Goal: Task Accomplishment & Management: Use online tool/utility

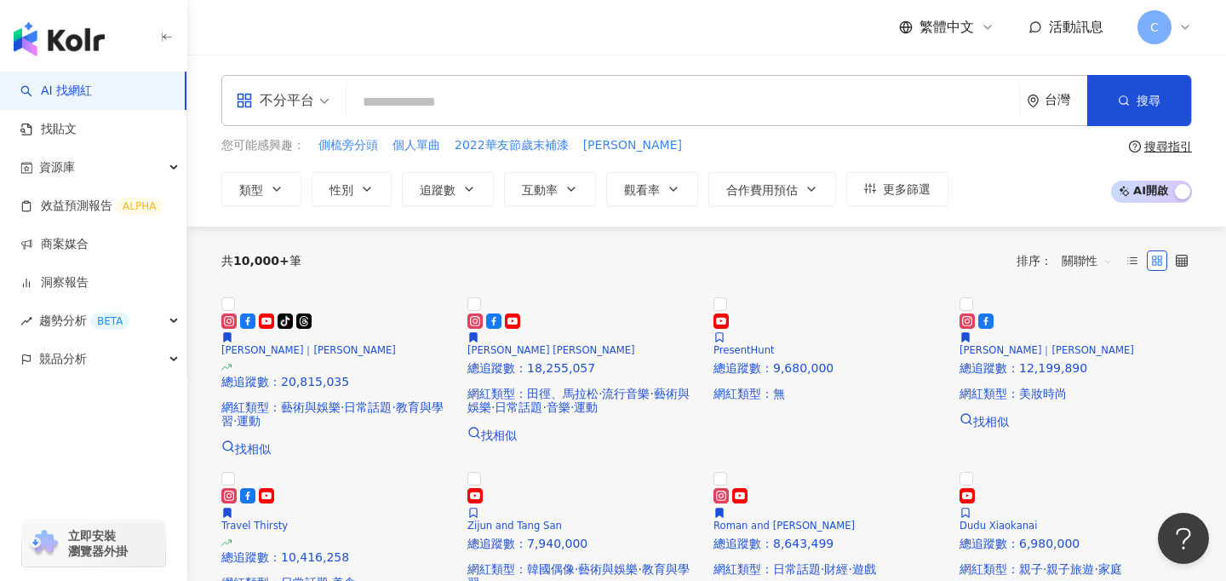
click at [312, 95] on div "不分平台" at bounding box center [275, 100] width 78 height 27
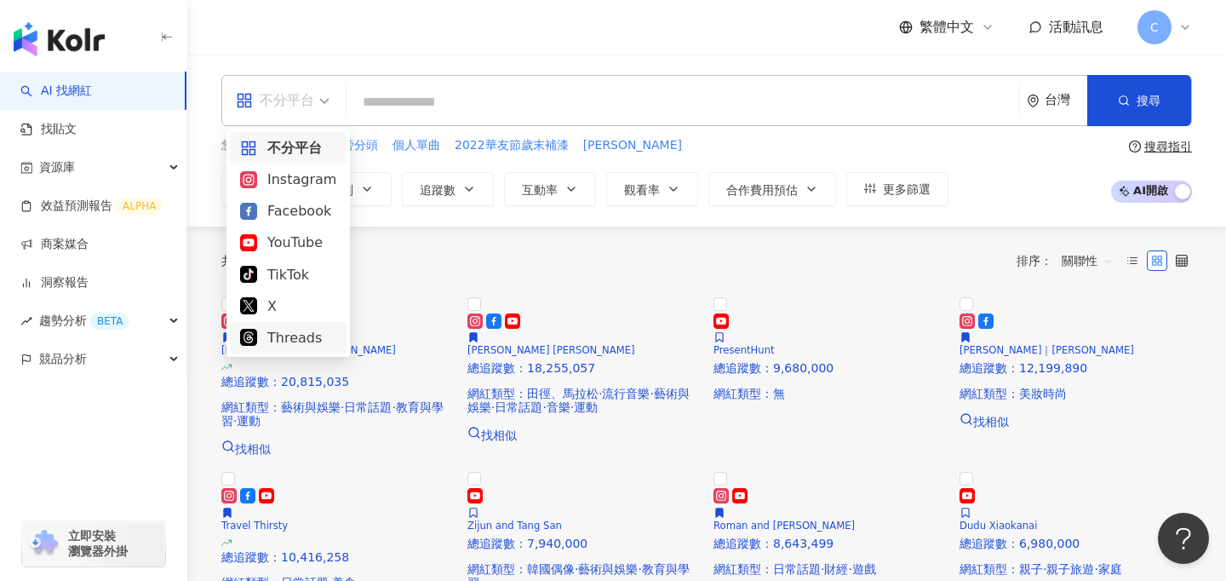
click at [293, 350] on div "Threads" at bounding box center [288, 337] width 117 height 31
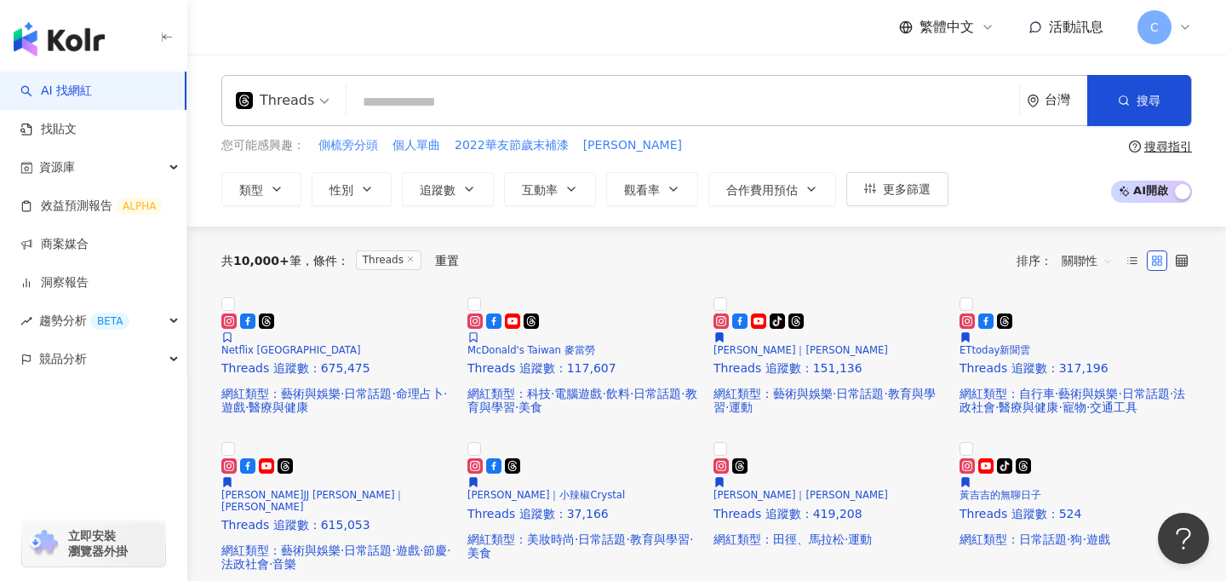
click at [1154, 31] on span "C" at bounding box center [1154, 27] width 9 height 19
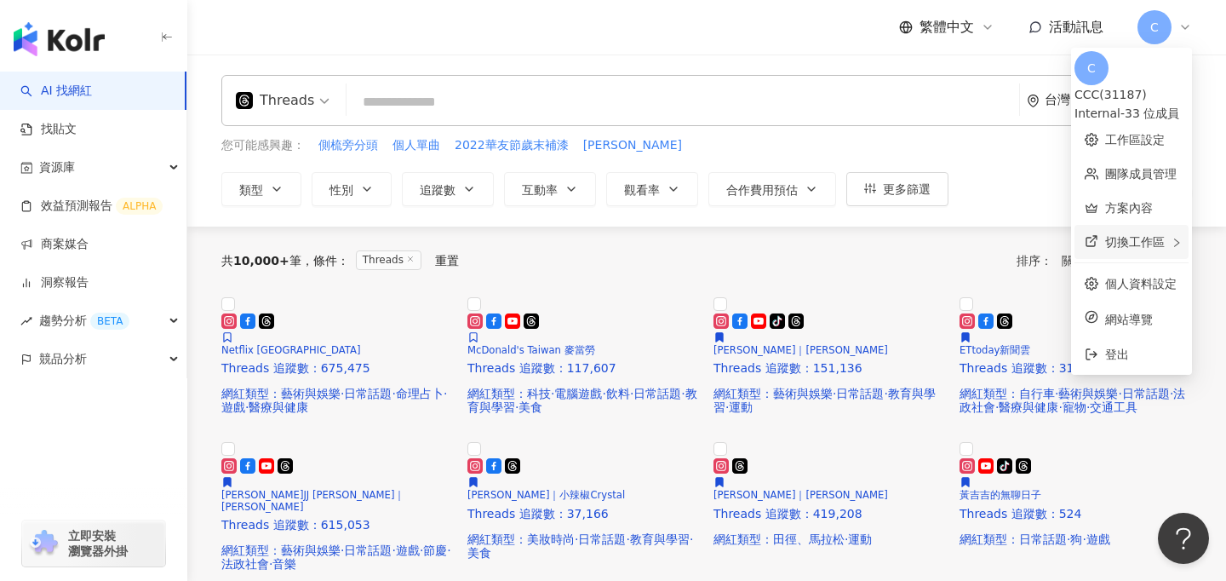
click at [1110, 235] on span "切換工作區" at bounding box center [1135, 242] width 60 height 14
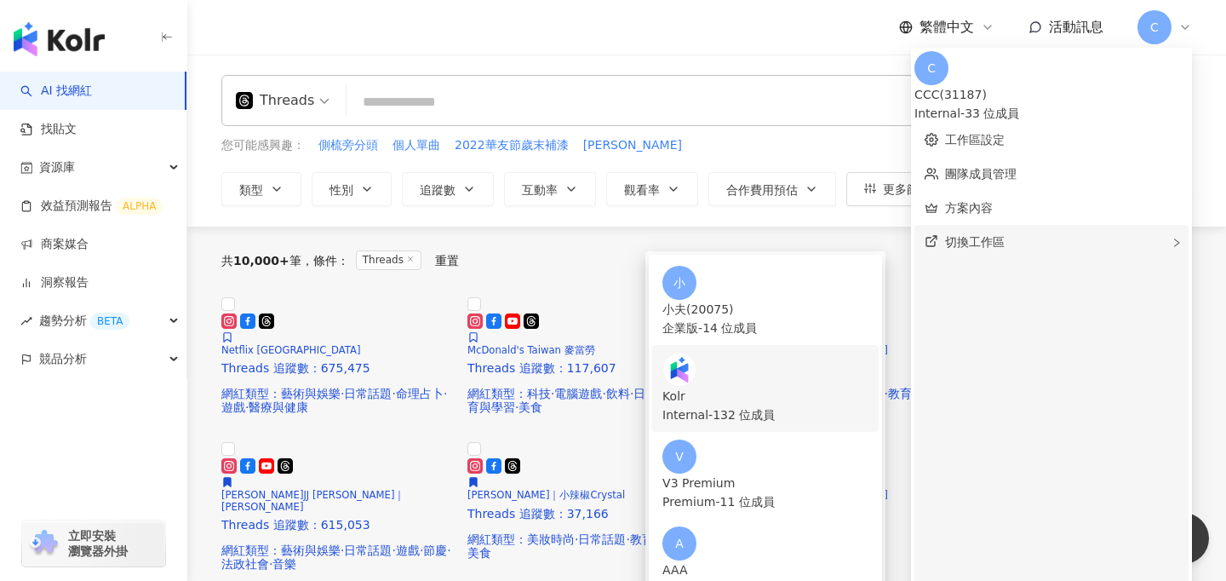
scroll to position [423, 0]
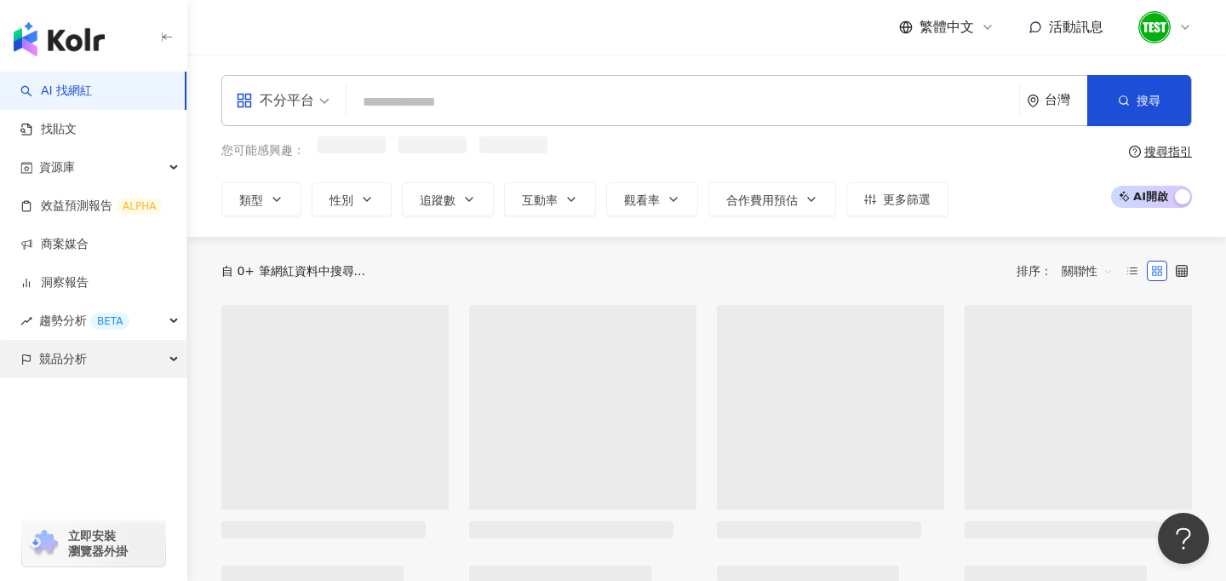
click at [70, 352] on span "競品分析" at bounding box center [63, 359] width 48 height 38
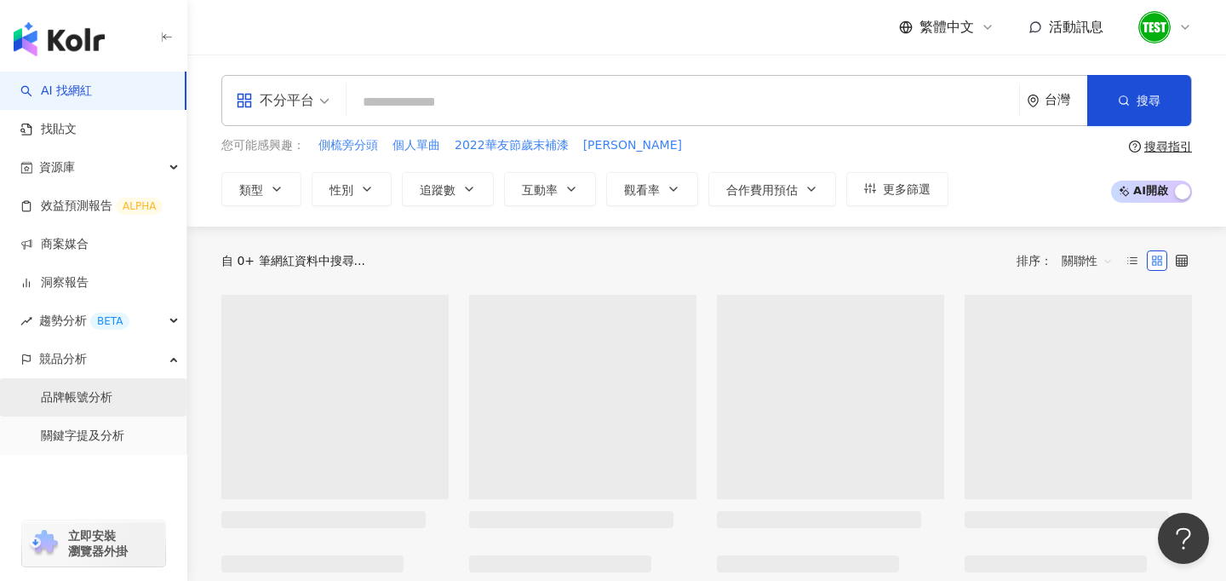
click at [93, 398] on link "品牌帳號分析" at bounding box center [77, 397] width 72 height 17
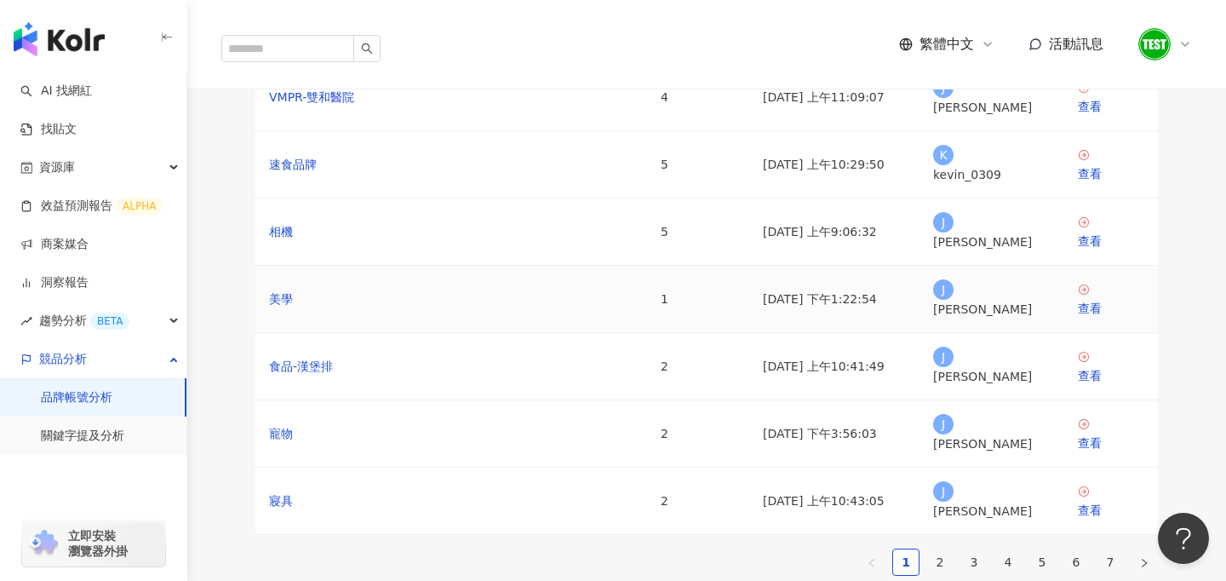
scroll to position [295, 0]
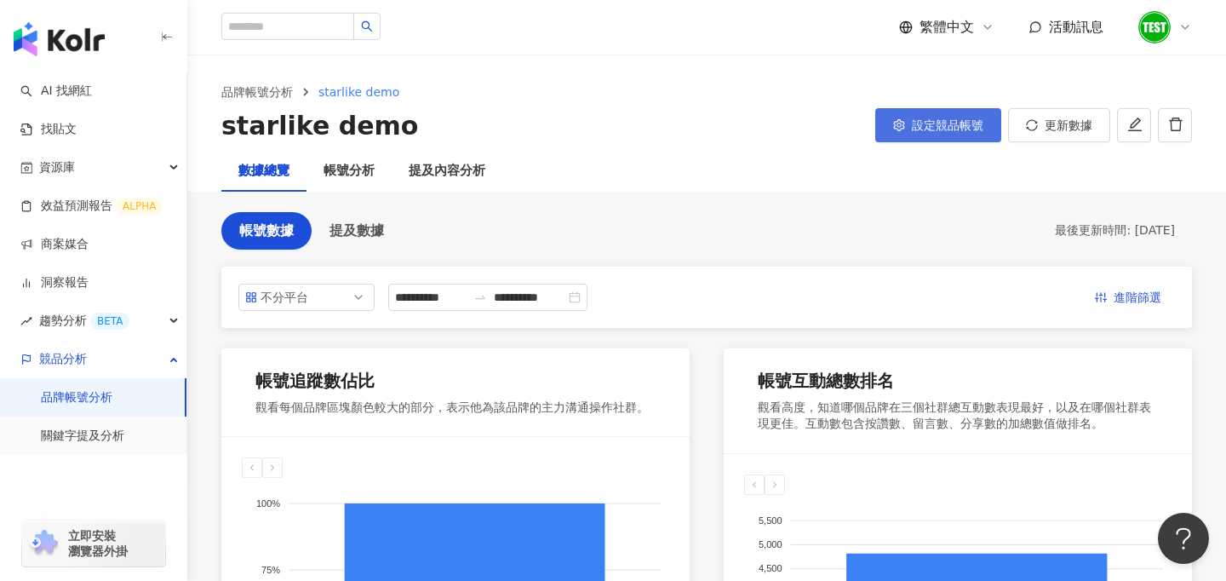
click at [936, 126] on span "設定競品帳號" at bounding box center [948, 125] width 72 height 14
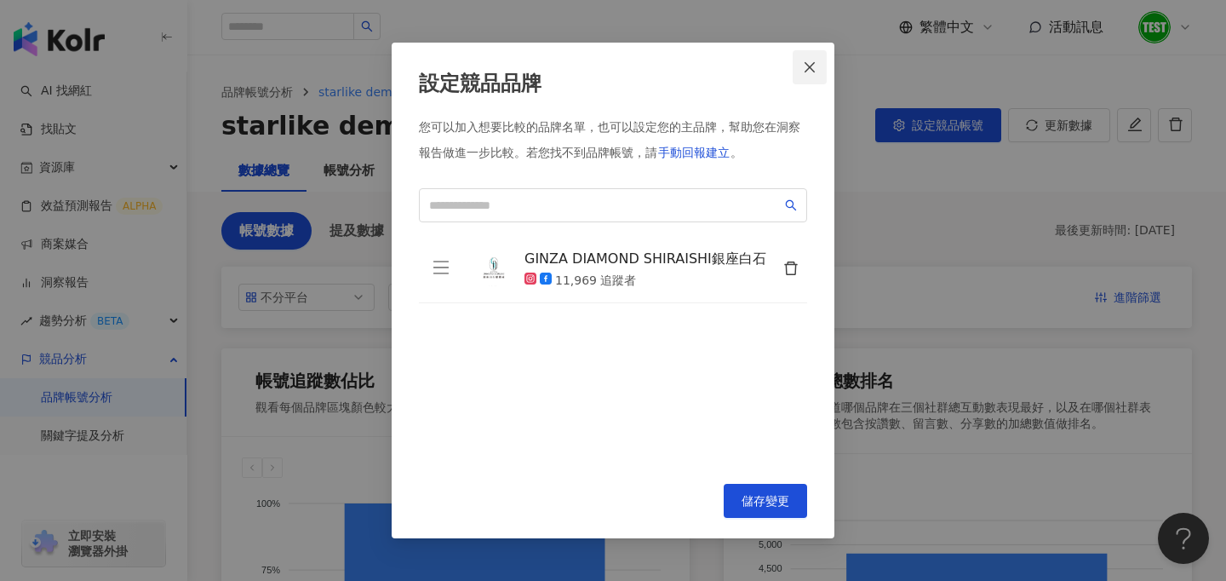
click at [801, 69] on span "Close" at bounding box center [810, 67] width 34 height 14
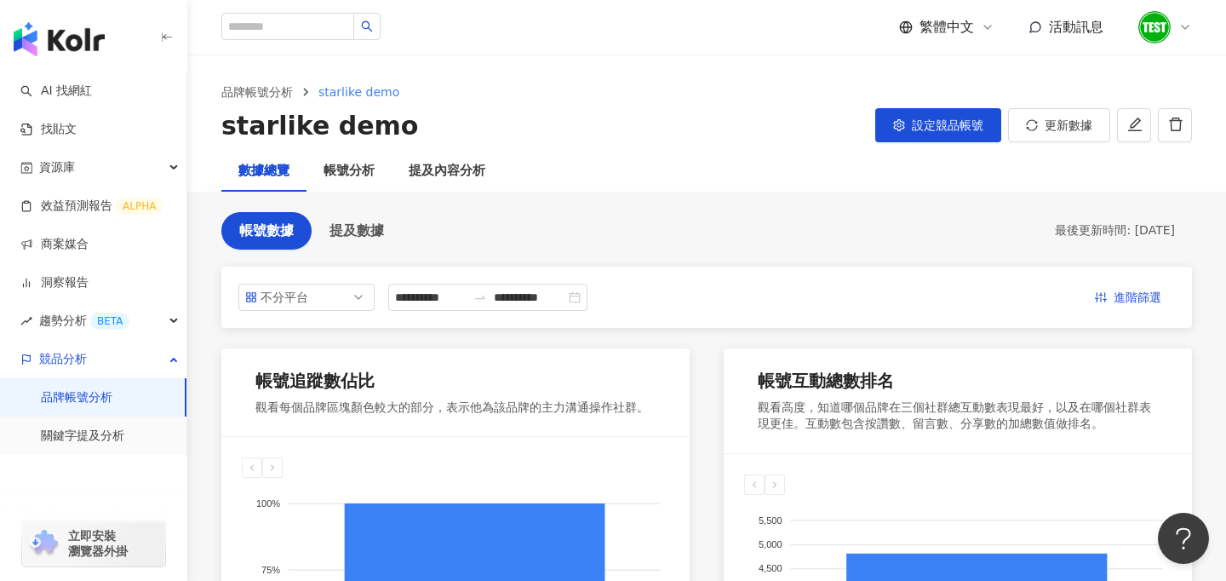
click at [1150, 29] on img at bounding box center [1154, 27] width 32 height 32
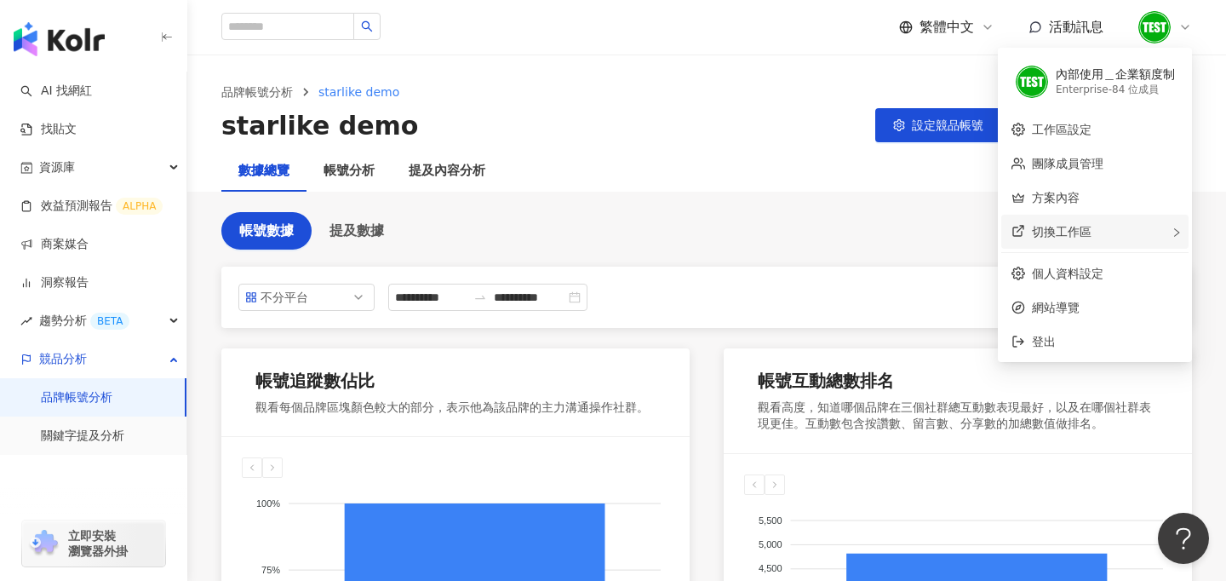
click at [1109, 237] on div "切換工作區" at bounding box center [1094, 232] width 187 height 34
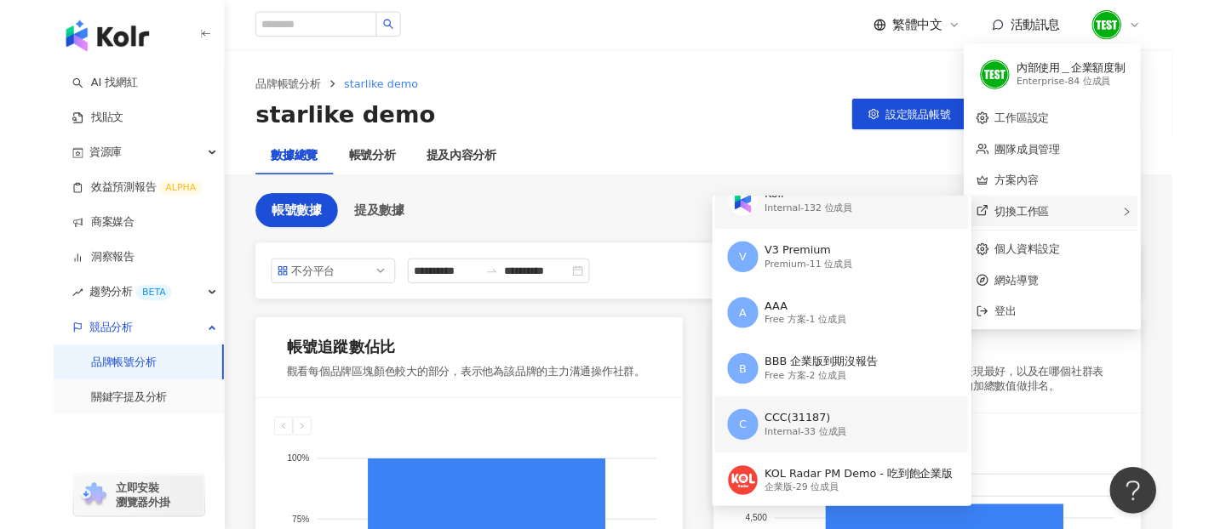
scroll to position [94, 0]
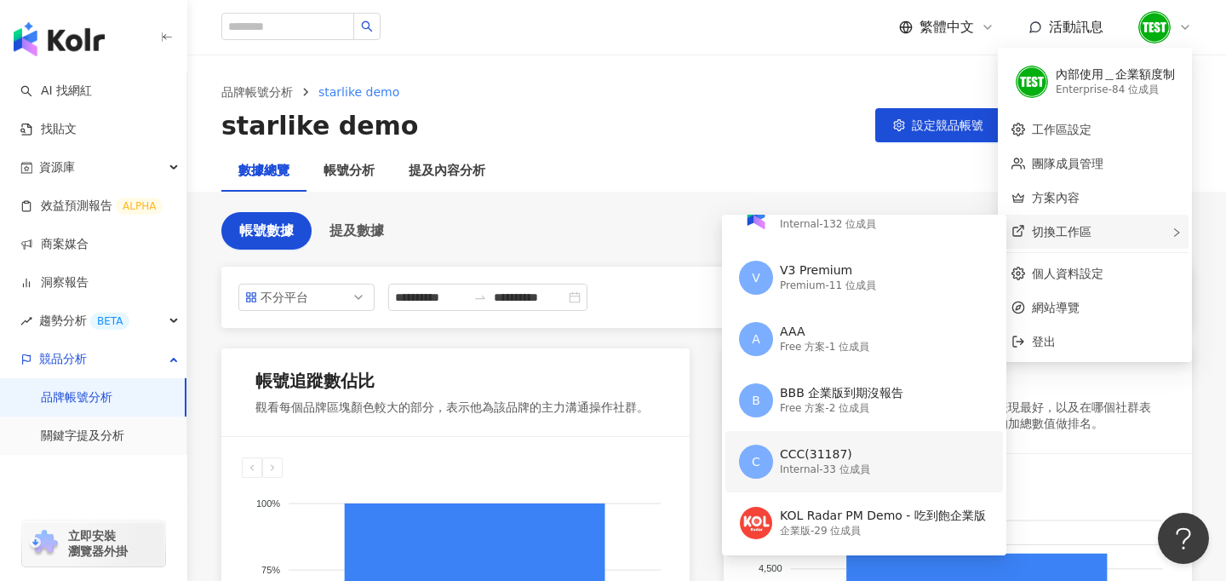
click at [802, 475] on div "Internal - 33 位成員" at bounding box center [825, 469] width 90 height 14
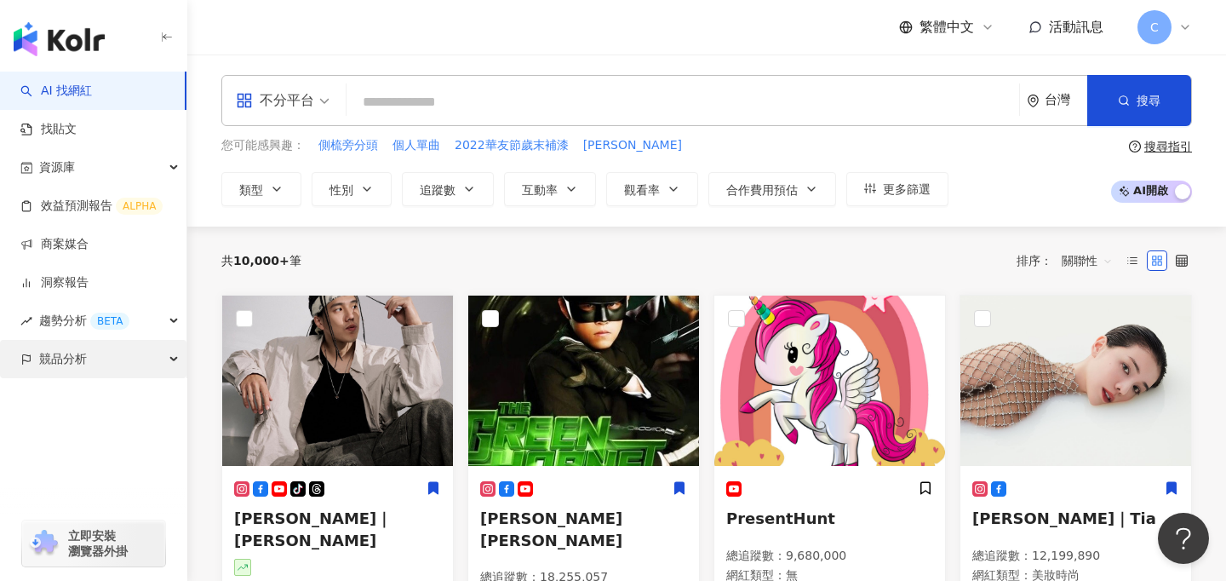
click at [89, 374] on div "競品分析" at bounding box center [93, 359] width 186 height 38
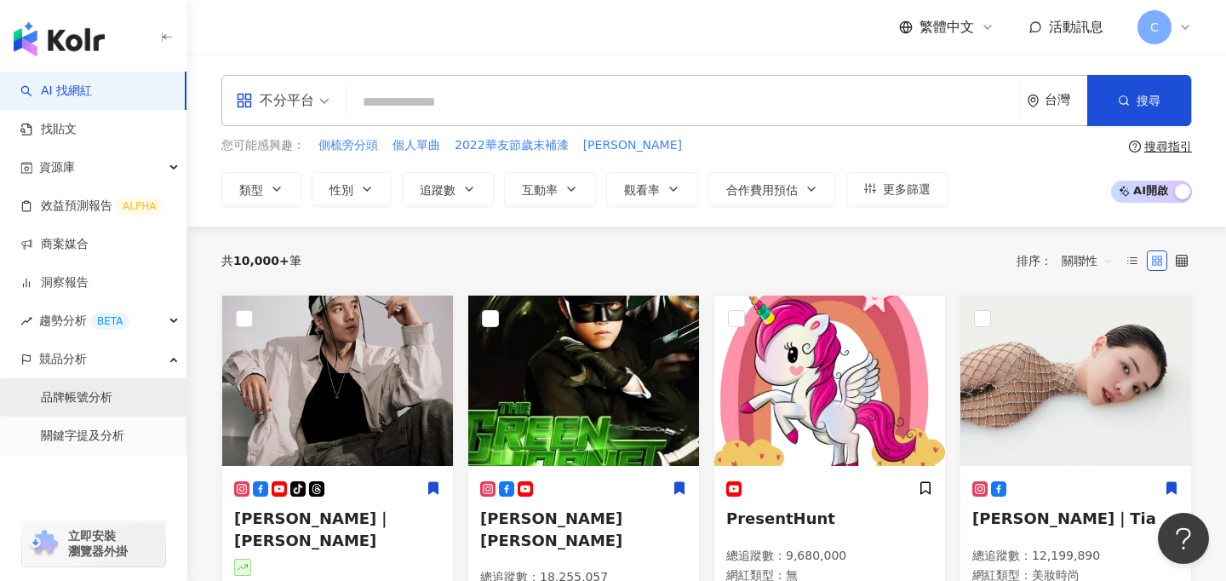
click at [103, 403] on link "品牌帳號分析" at bounding box center [77, 397] width 72 height 17
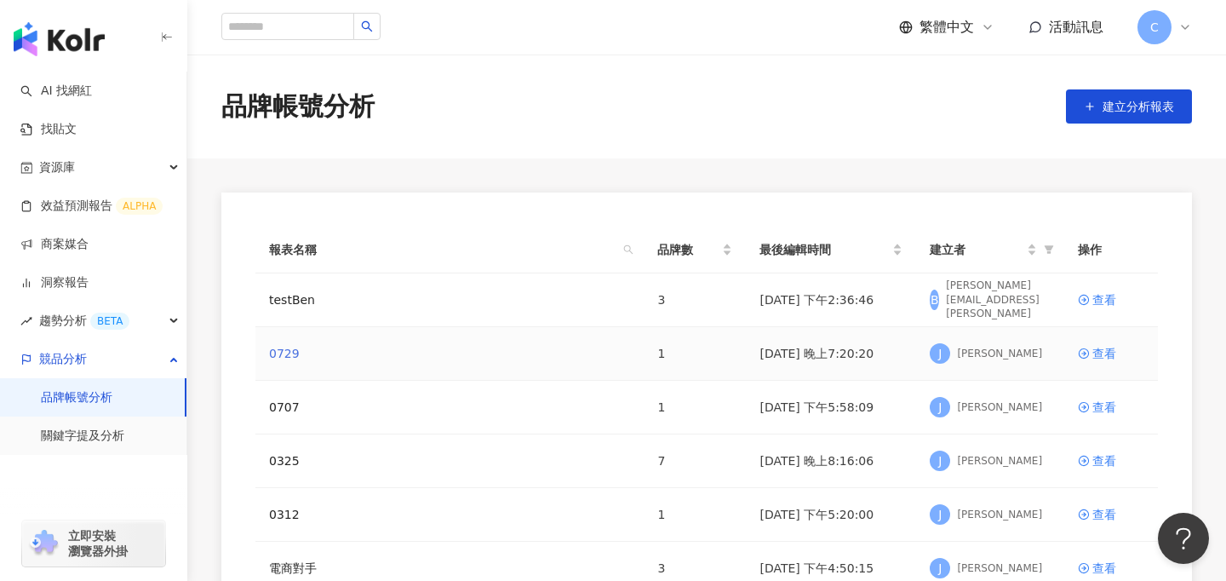
click at [282, 355] on link "0729" at bounding box center [284, 353] width 31 height 19
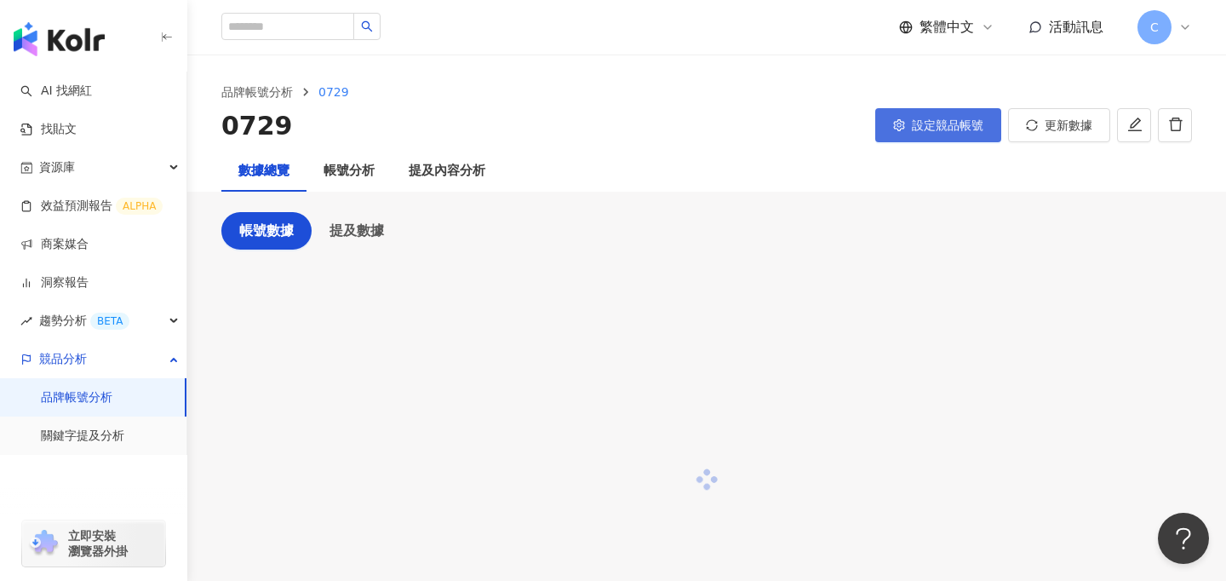
click at [921, 123] on span "設定競品帳號" at bounding box center [948, 125] width 72 height 14
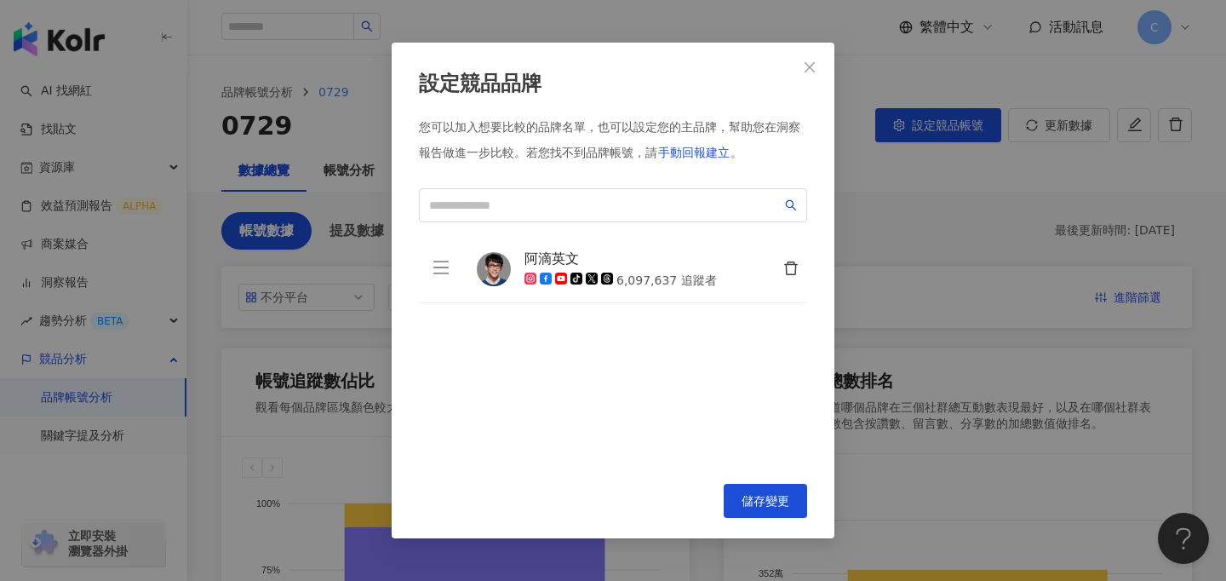
click at [788, 278] on button "button" at bounding box center [790, 269] width 34 height 34
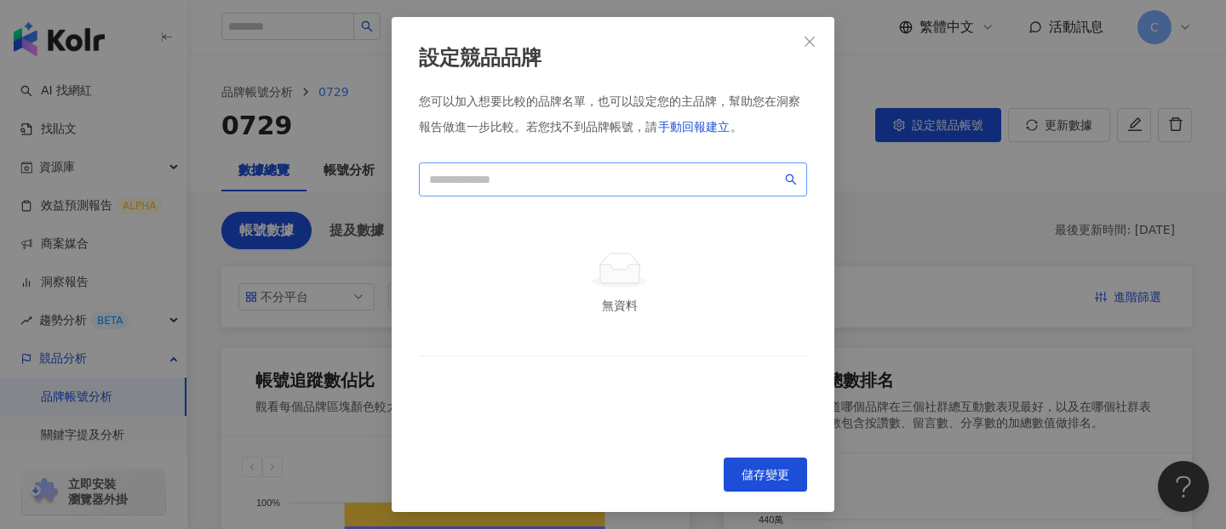
click at [564, 190] on span at bounding box center [613, 180] width 388 height 34
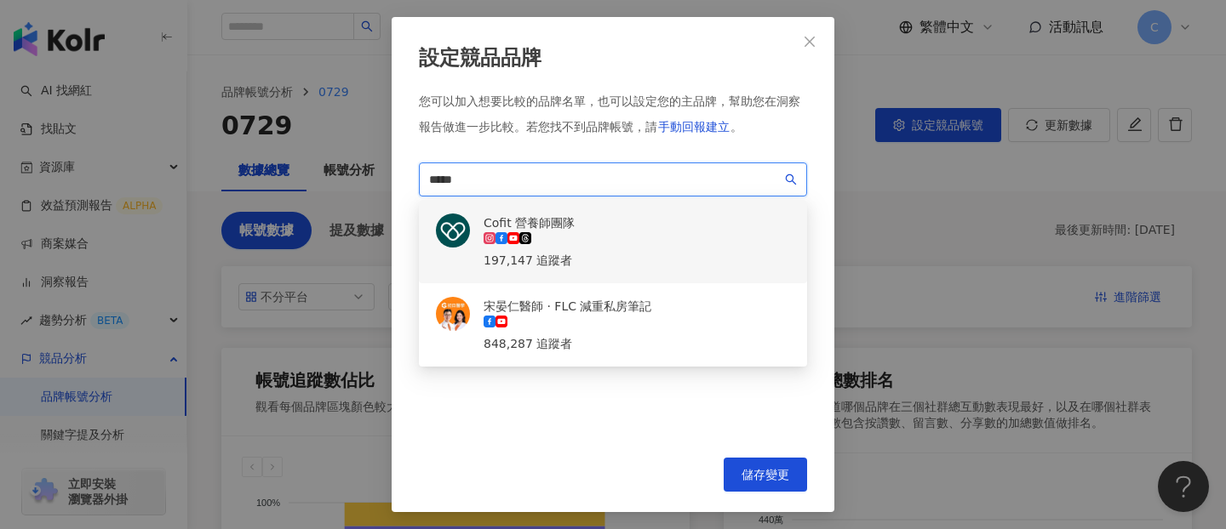
click at [575, 216] on div "Cofit 營養師團隊" at bounding box center [529, 223] width 91 height 19
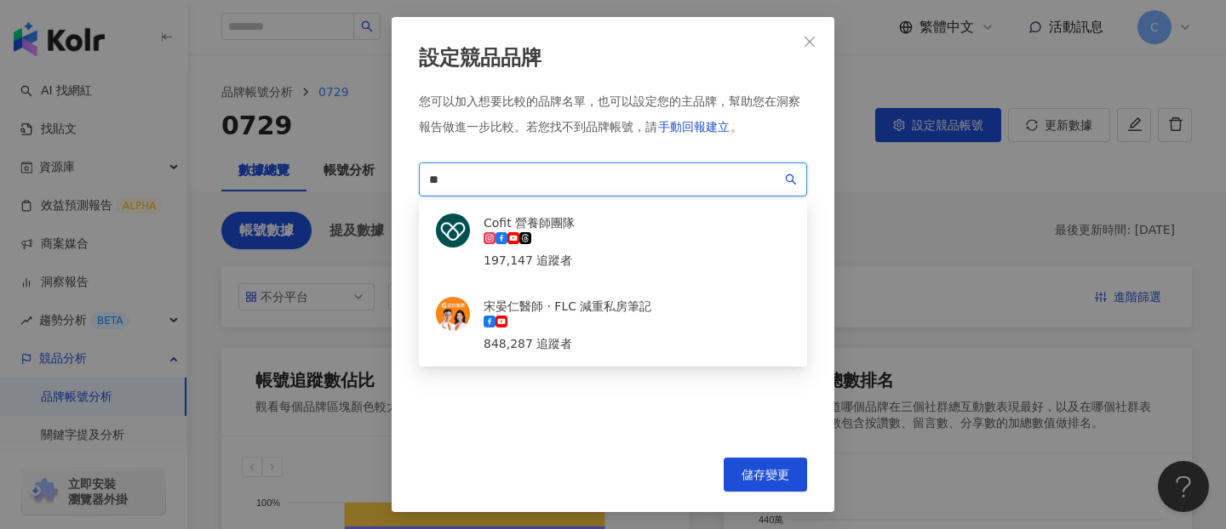
type input "*"
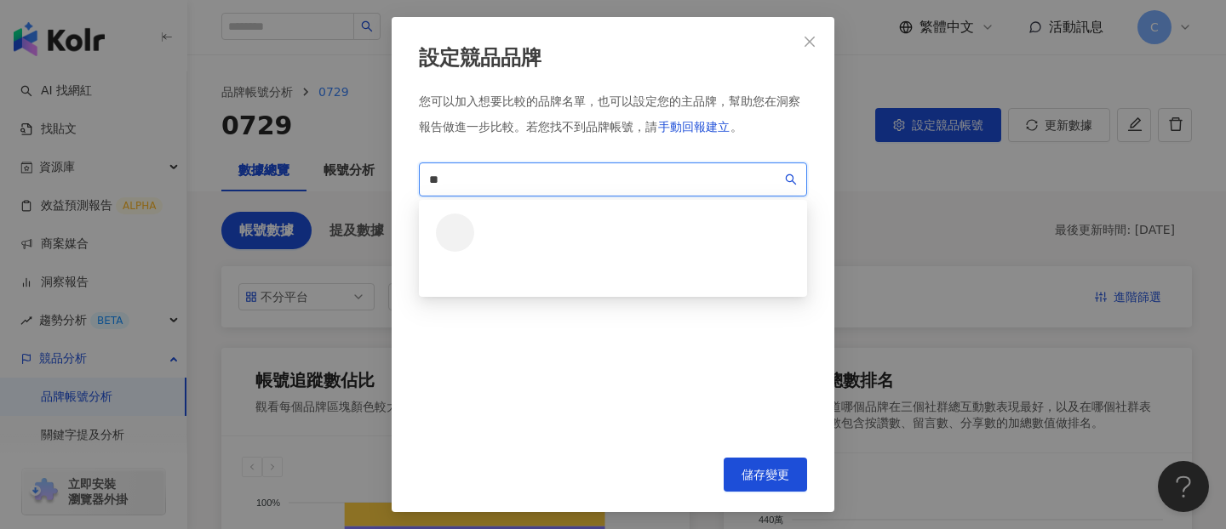
type input "*"
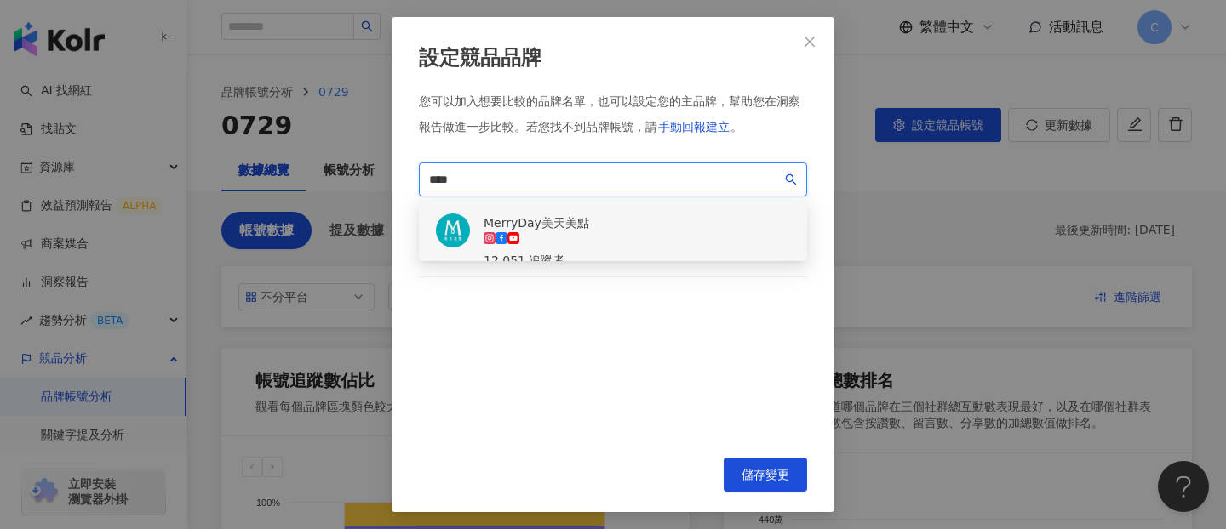
click at [537, 223] on div "MerryDay美天美點" at bounding box center [537, 223] width 106 height 19
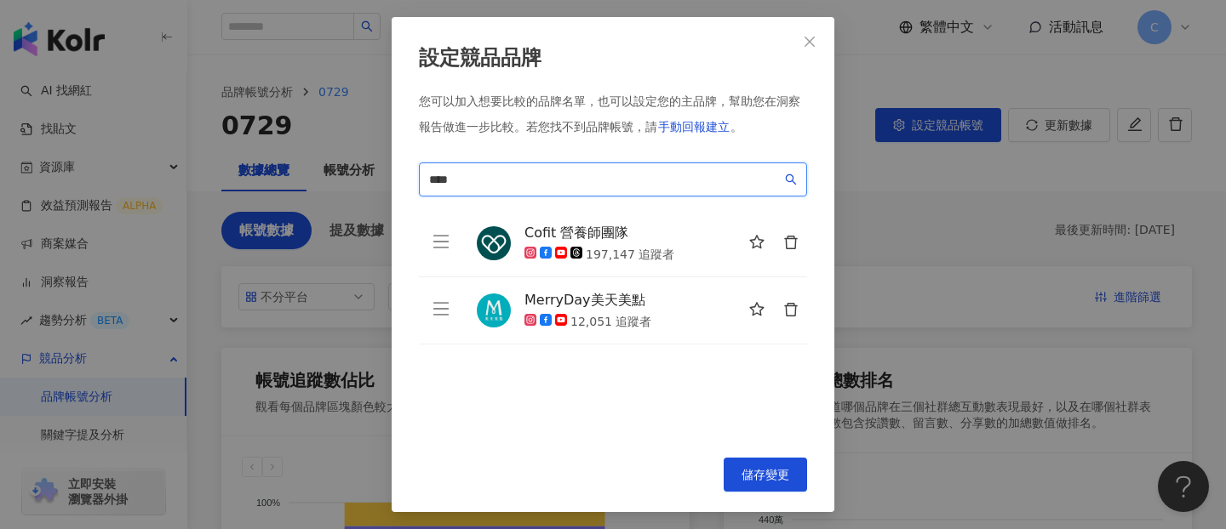
click at [558, 174] on input "****" at bounding box center [605, 179] width 352 height 19
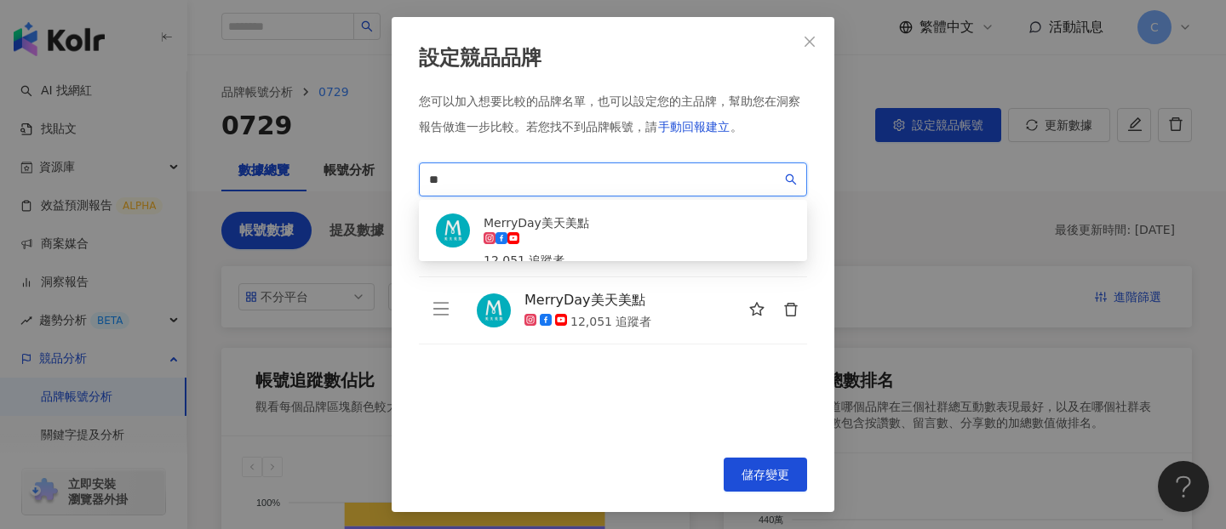
type input "*"
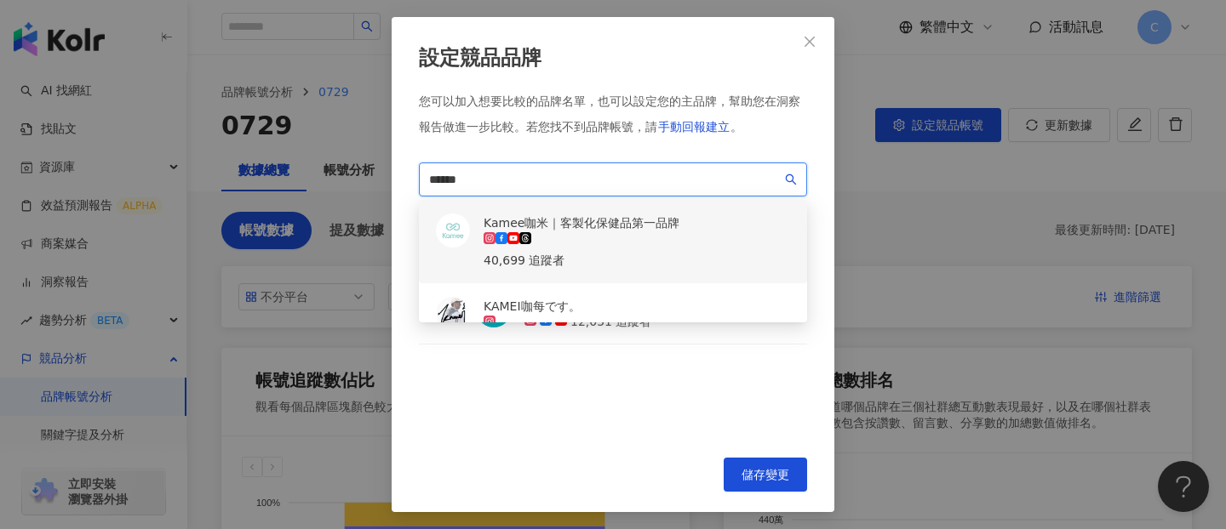
click at [580, 251] on div "40,699 追蹤者" at bounding box center [582, 260] width 196 height 19
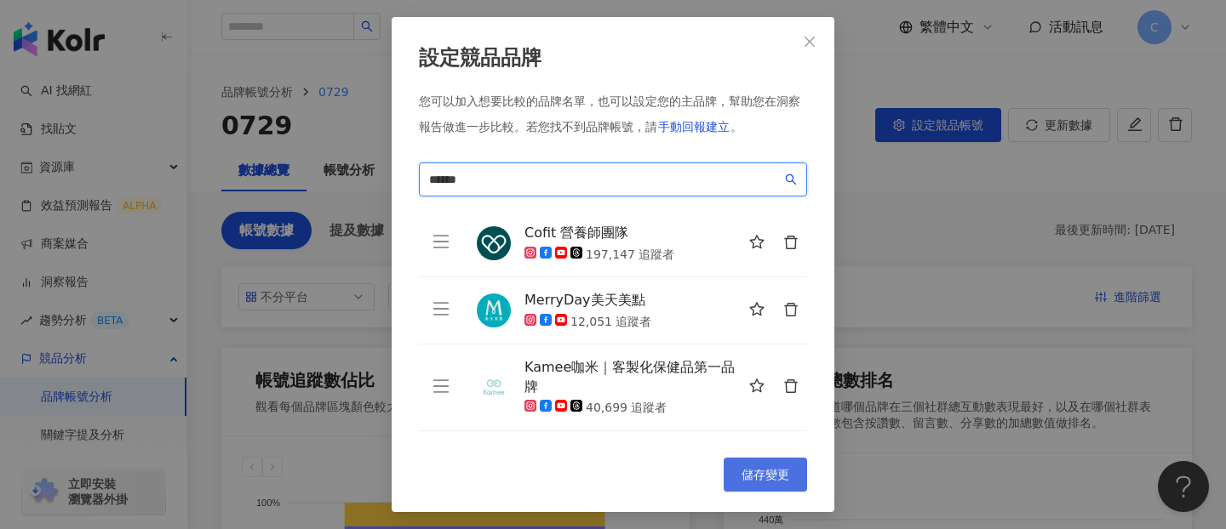
type input "******"
click at [764, 472] on span "儲存變更" at bounding box center [765, 475] width 48 height 14
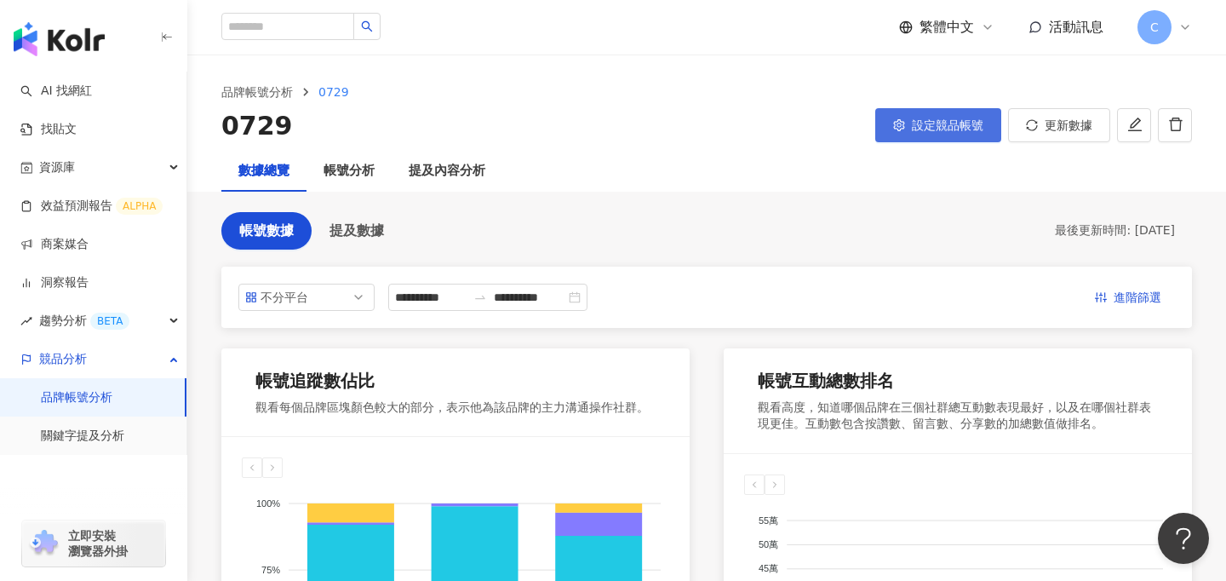
click at [918, 134] on button "設定競品帳號" at bounding box center [938, 125] width 126 height 34
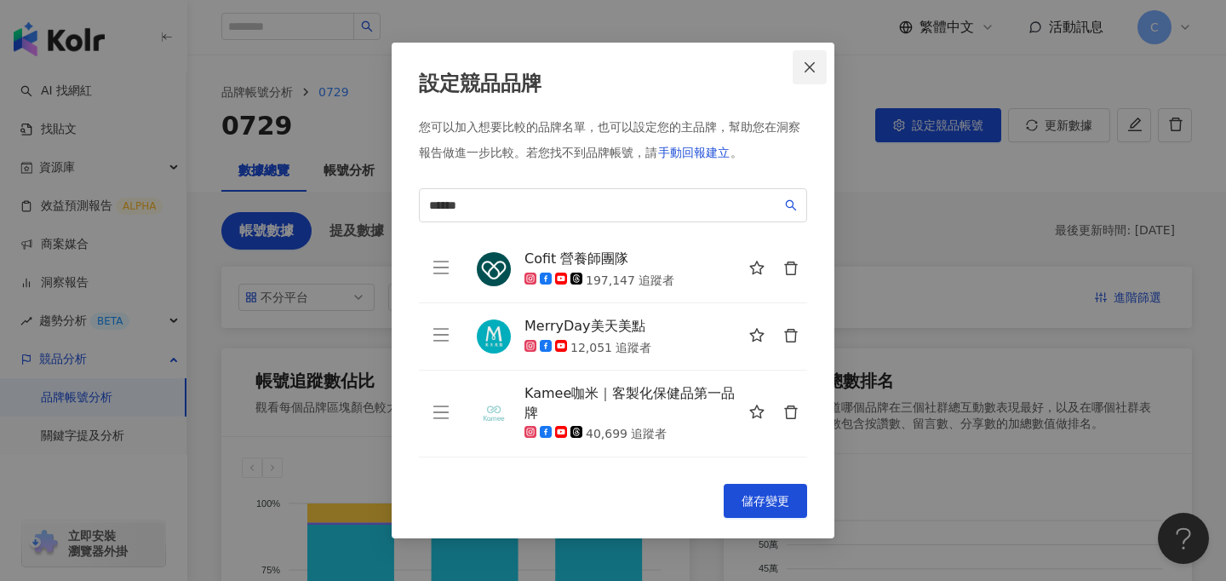
click at [812, 66] on icon "close" at bounding box center [810, 67] width 14 height 14
